Goal: Task Accomplishment & Management: Manage account settings

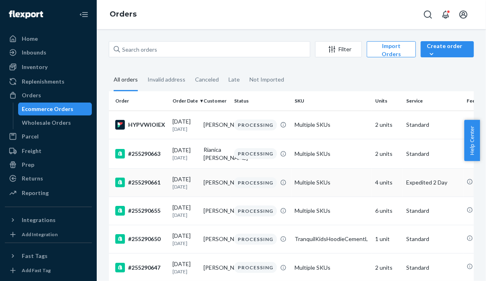
drag, startPoint x: 395, startPoint y: 183, endPoint x: 410, endPoint y: 192, distance: 17.7
click at [410, 192] on td "Expedited 2 Day" at bounding box center [433, 182] width 60 height 28
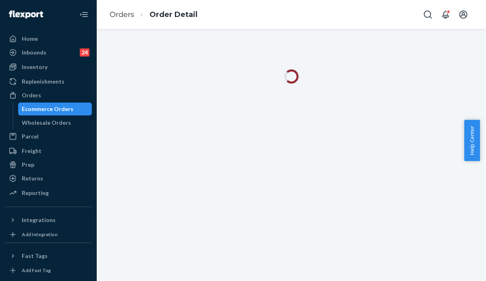
drag, startPoint x: 29, startPoint y: 95, endPoint x: 2, endPoint y: 103, distance: 28.5
click at [29, 95] on div "Orders" at bounding box center [31, 95] width 19 height 8
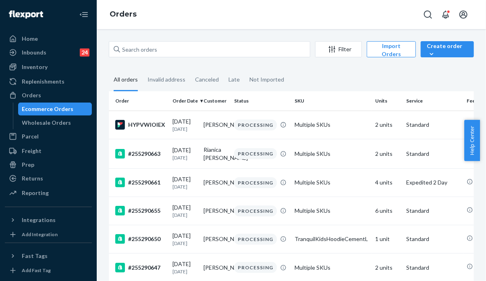
drag, startPoint x: 413, startPoint y: 75, endPoint x: 342, endPoint y: 69, distance: 71.7
click at [413, 75] on fieldset "All orders Invalid address Canceled Late Not Imported" at bounding box center [291, 80] width 365 height 22
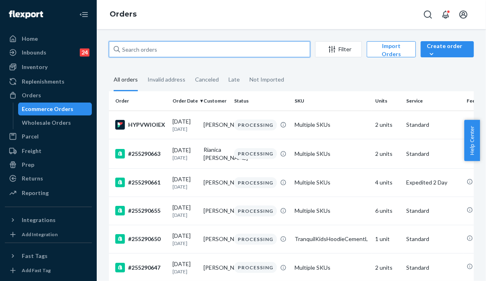
click at [218, 54] on input "text" at bounding box center [210, 49] width 202 height 16
paste input "255090623"
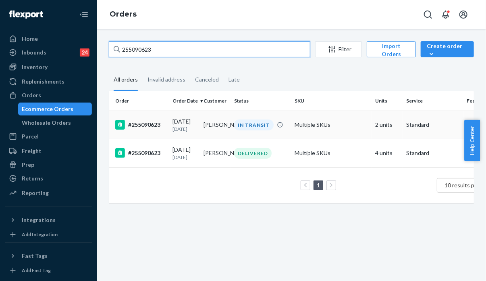
type input "255090623"
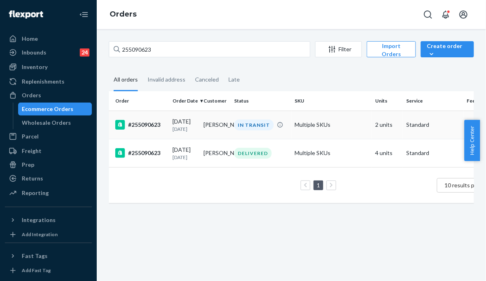
click at [371, 123] on td "Multiple SKUs" at bounding box center [332, 124] width 81 height 28
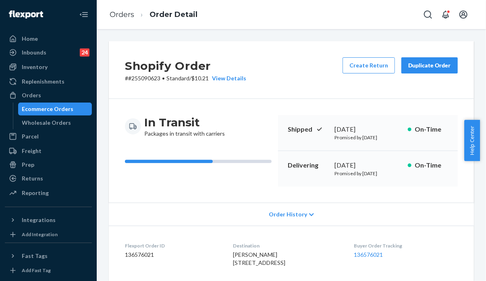
drag, startPoint x: 418, startPoint y: 66, endPoint x: 417, endPoint y: 70, distance: 4.1
click at [417, 69] on button "Duplicate Order" at bounding box center [430, 65] width 56 height 16
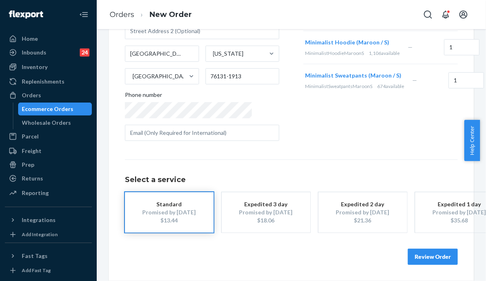
scroll to position [130, 0]
click at [439, 248] on button "Review Order" at bounding box center [433, 256] width 50 height 16
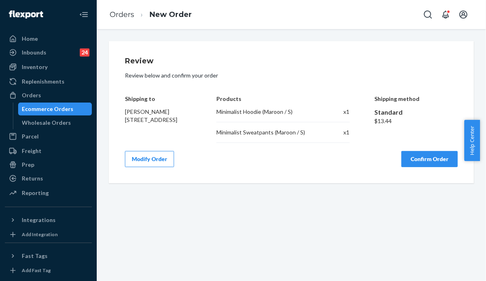
click at [421, 41] on div "Review Review below and confirm your order Shipping to [PERSON_NAME] [STREET_AD…" at bounding box center [291, 112] width 365 height 142
click at [423, 162] on button "Confirm Order" at bounding box center [430, 159] width 56 height 16
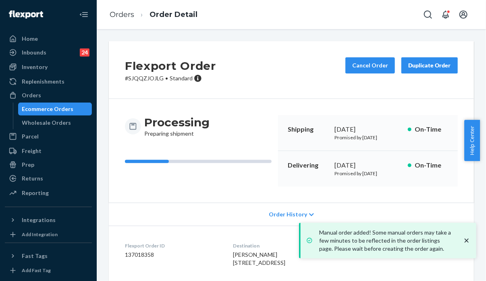
click at [152, 81] on p "# SJQQZJOJLG • Standard" at bounding box center [170, 78] width 91 height 8
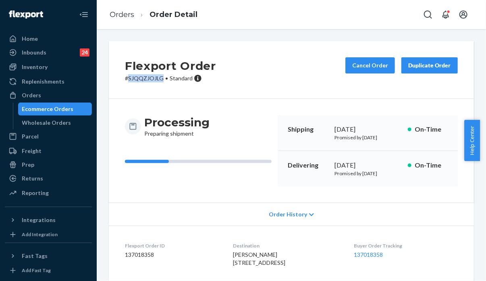
copy p "SJQQZJOJLG"
click at [410, 214] on div "Order History" at bounding box center [291, 213] width 365 height 23
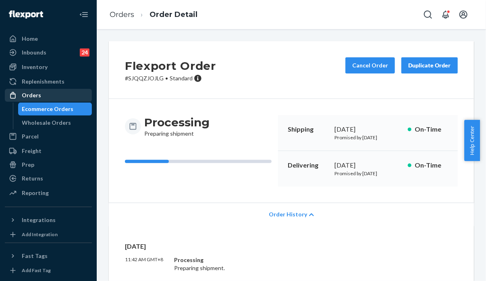
drag, startPoint x: 39, startPoint y: 93, endPoint x: 54, endPoint y: 95, distance: 14.7
click at [39, 93] on div "Orders" at bounding box center [31, 95] width 19 height 8
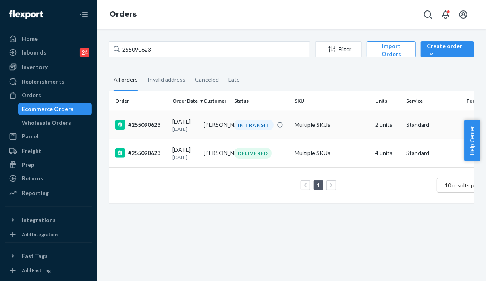
click at [328, 131] on td "Multiple SKUs" at bounding box center [332, 124] width 81 height 28
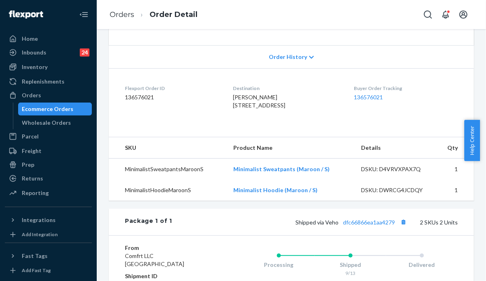
scroll to position [161, 0]
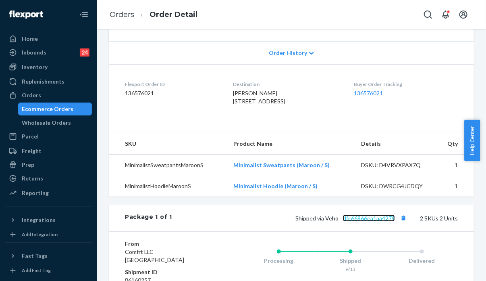
click at [363, 221] on link "dfc66866ea1aa4279" at bounding box center [369, 218] width 52 height 7
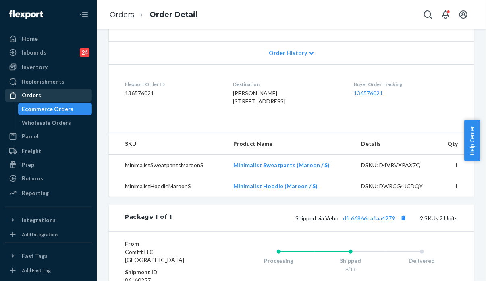
click at [52, 96] on div "Orders" at bounding box center [48, 95] width 85 height 11
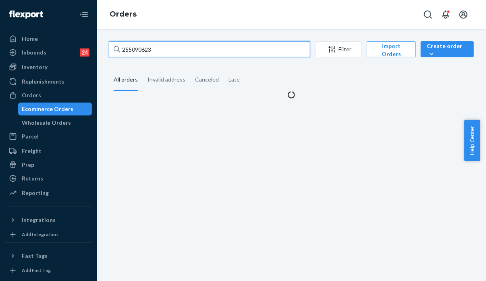
drag, startPoint x: 161, startPoint y: 44, endPoint x: 102, endPoint y: 54, distance: 59.7
click at [103, 54] on div "255090623 Filter Import Orders Create order Ecommerce order Removal order All o…" at bounding box center [291, 70] width 377 height 58
paste input "16805"
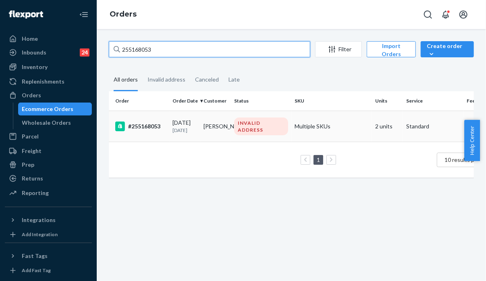
type input "255168053"
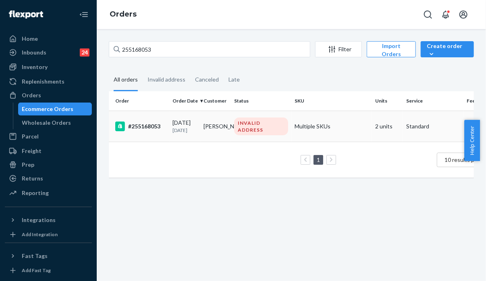
click at [314, 121] on td "Multiple SKUs" at bounding box center [332, 125] width 81 height 31
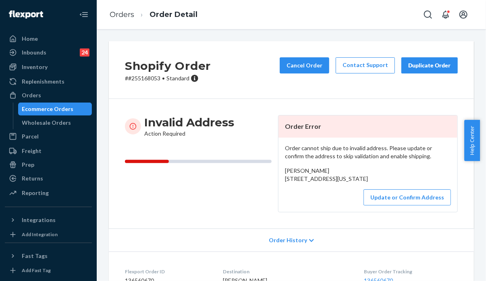
click at [359, 228] on div "Invalid Address Action Required Order Error Order cannot ship due to invalid ad…" at bounding box center [291, 163] width 365 height 129
click at [393, 205] on button "Update or Confirm Address" at bounding box center [407, 197] width 87 height 16
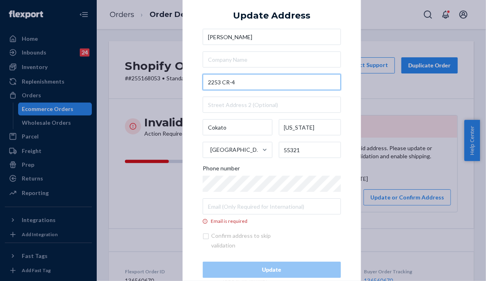
drag, startPoint x: 248, startPoint y: 82, endPoint x: 184, endPoint y: 89, distance: 64.1
click at [184, 89] on div "× Update Address [PERSON_NAME] [STREET_ADDRESS][US_STATE] Phone number Email is…" at bounding box center [272, 140] width 179 height 315
paste input "ounty Road [STREET_ADDRESS]"
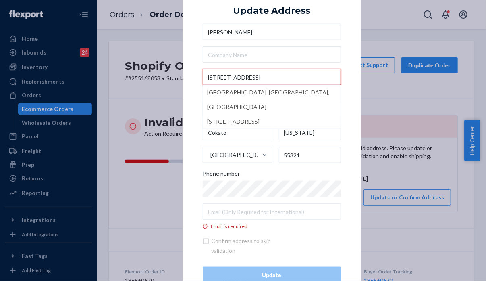
type input "[STREET_ADDRESS]"
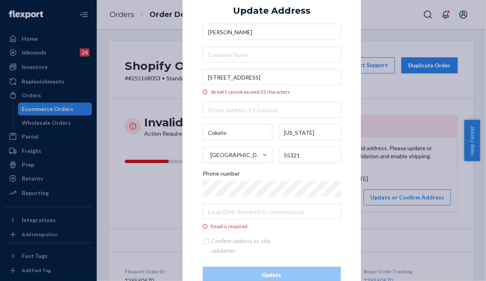
drag, startPoint x: 411, startPoint y: 265, endPoint x: 396, endPoint y: 201, distance: 66.0
click at [413, 266] on div "× Update Address [PERSON_NAME] [STREET_ADDRESS] cannot exceed [GEOGRAPHIC_DATA]…" at bounding box center [243, 140] width 486 height 281
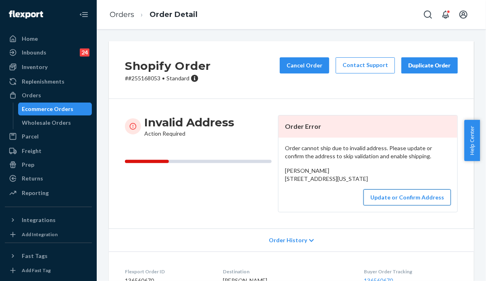
click at [385, 205] on button "Update or Confirm Address" at bounding box center [407, 197] width 87 height 16
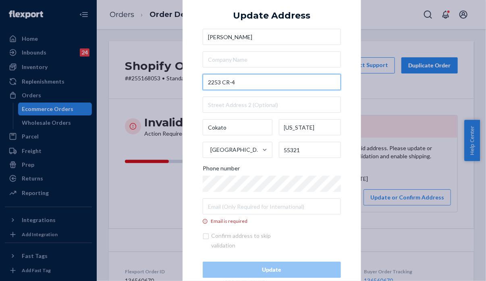
drag, startPoint x: 232, startPoint y: 81, endPoint x: 175, endPoint y: 81, distance: 57.7
click at [175, 81] on div "× Update Address [PERSON_NAME] [STREET_ADDRESS][US_STATE] Phone number Email is…" at bounding box center [243, 140] width 486 height 281
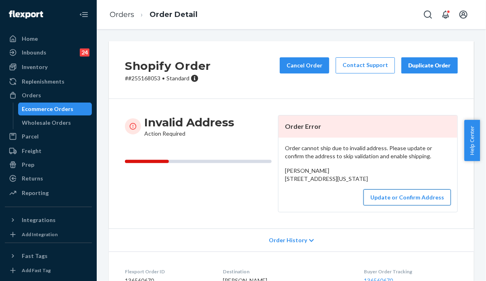
click at [387, 205] on button "Update or Confirm Address" at bounding box center [407, 197] width 87 height 16
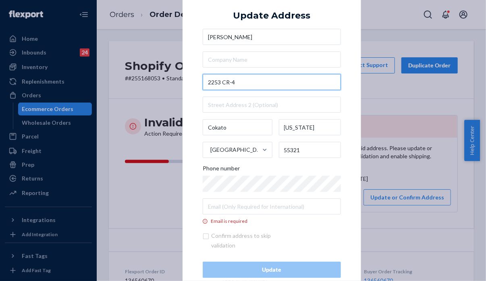
drag, startPoint x: 250, startPoint y: 82, endPoint x: 204, endPoint y: 82, distance: 46.0
click at [204, 82] on input "2253 CR-4" at bounding box center [272, 82] width 138 height 16
paste input "ounty Road [STREET_ADDRESS]"
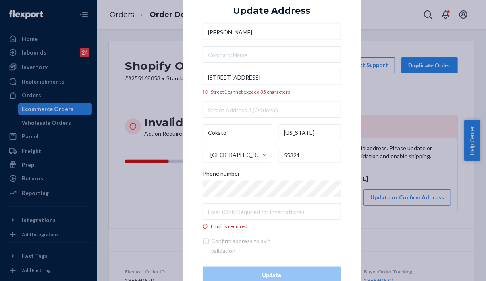
click at [183, 185] on div "× Update Address [PERSON_NAME] [STREET_ADDRESS] cannot exceed [GEOGRAPHIC_DATA]…" at bounding box center [272, 140] width 179 height 325
click at [187, 158] on div "× Update Address [PERSON_NAME] [STREET_ADDRESS] cannot exceed [GEOGRAPHIC_DATA]…" at bounding box center [272, 140] width 179 height 325
click at [186, 158] on div "× Update Address [PERSON_NAME] [STREET_ADDRESS] cannot exceed [GEOGRAPHIC_DATA]…" at bounding box center [272, 140] width 179 height 325
drag, startPoint x: 318, startPoint y: 75, endPoint x: 267, endPoint y: 72, distance: 50.9
click at [267, 72] on input "[STREET_ADDRESS]" at bounding box center [272, 77] width 138 height 16
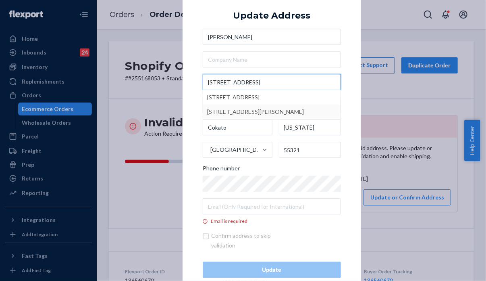
type input "2253 County Road 4 SW"
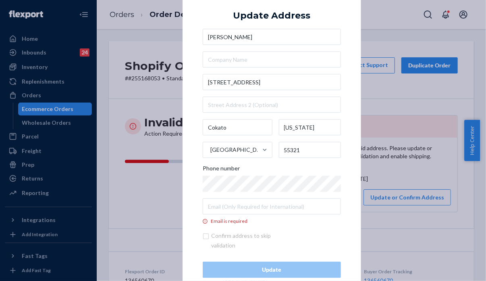
click at [183, 204] on div "× Update Address Nathan Siltala 2253 County Road 4 SW Cokato Minnesota United S…" at bounding box center [272, 140] width 179 height 315
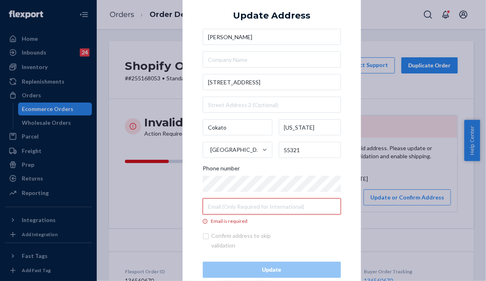
click at [237, 208] on input "Email is required" at bounding box center [272, 206] width 138 height 16
paste input "nsilts88@gmail.com"
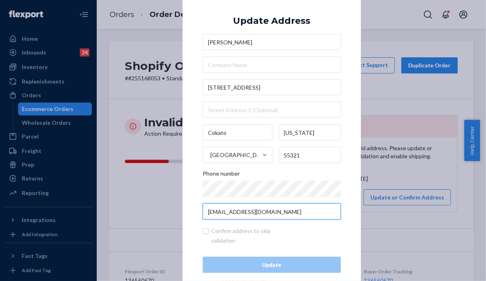
type input "nsilts88@gmail.com"
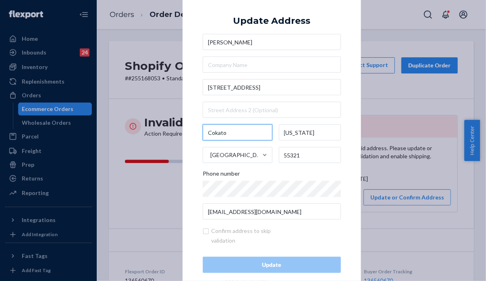
click at [250, 131] on input "Cokato" at bounding box center [238, 132] width 70 height 16
click at [355, 161] on div "× Update Address Nathan Siltala 2253 County Road 4 SW Cokato Minnesota United S…" at bounding box center [272, 140] width 179 height 305
click at [165, 224] on div "× Update Address Nathan Siltala 2253 County Road 4 SW Cokato Minnesota United S…" at bounding box center [243, 140] width 486 height 281
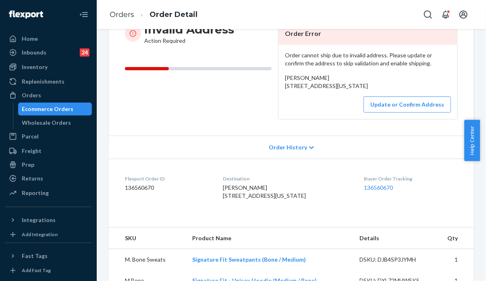
scroll to position [81, 0]
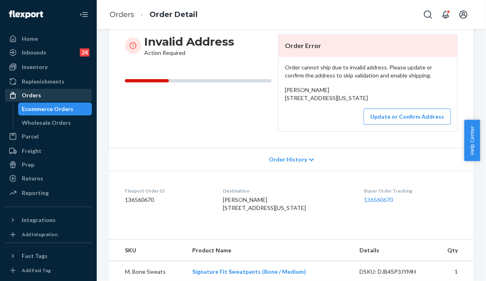
click at [40, 92] on div "Orders" at bounding box center [48, 95] width 85 height 11
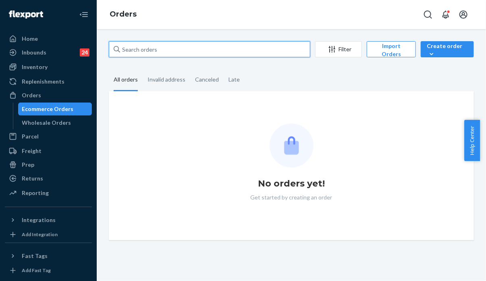
click at [196, 51] on input "text" at bounding box center [210, 49] width 202 height 16
paste input "135118153"
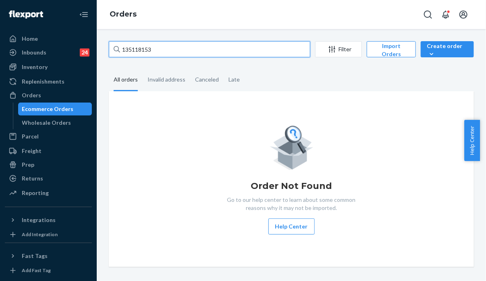
type input "135118153"
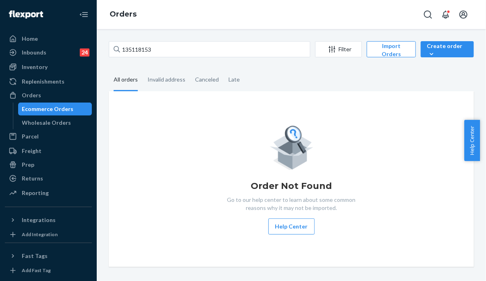
click at [384, 120] on div "Order Not Found Go to our help center to learn about some common reasons why it…" at bounding box center [291, 178] width 365 height 175
click at [395, 145] on div "Order Not Found Go to our help center to learn about some common reasons why it…" at bounding box center [291, 178] width 352 height 111
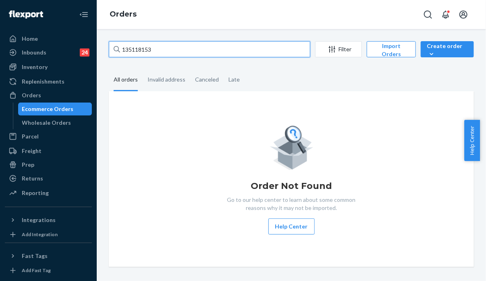
click at [199, 50] on input "135118153" at bounding box center [210, 49] width 202 height 16
